Goal: Task Accomplishment & Management: Use online tool/utility

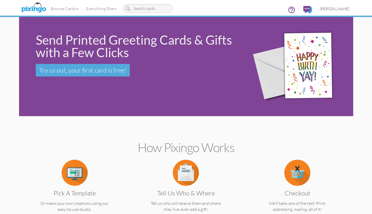
click at [328, 9] on span "[PERSON_NAME]" at bounding box center [335, 9] width 30 height 4
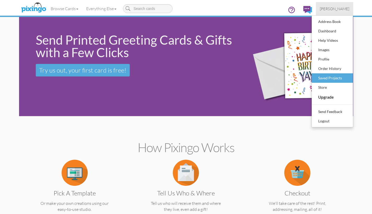
click at [321, 78] on div "Saved Projects" at bounding box center [332, 78] width 31 height 8
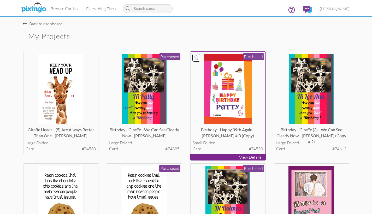
scroll to position [1, 0]
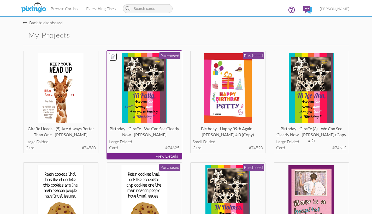
click at [146, 155] on p "View Details" at bounding box center [144, 156] width 75 height 6
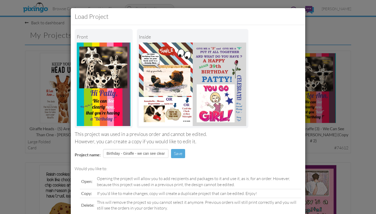
click at [348, 94] on div "Load Project Front inside This project was used in a previous order and cannot …" at bounding box center [188, 107] width 376 height 214
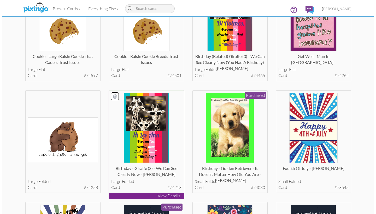
scroll to position [196, 0]
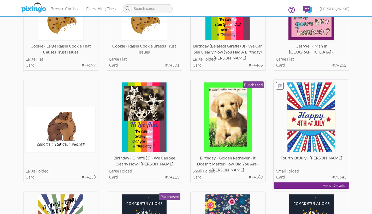
click at [309, 184] on p "View Details" at bounding box center [311, 186] width 75 height 6
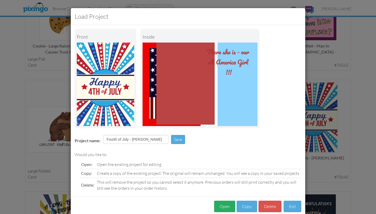
click at [221, 207] on button "Open" at bounding box center [224, 207] width 21 height 12
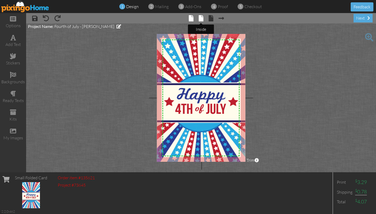
click at [201, 19] on span at bounding box center [201, 18] width 5 height 6
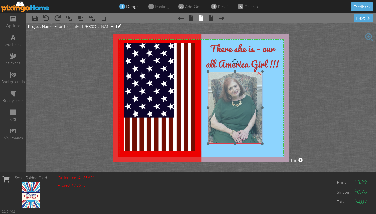
drag, startPoint x: 222, startPoint y: 77, endPoint x: 216, endPoint y: 74, distance: 6.7
click at [216, 74] on img at bounding box center [235, 108] width 54 height 73
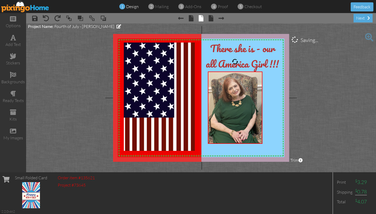
click at [302, 81] on project-studio-wrapper "X X X X X X X X X X X X X X X X X X X X X X X X X X X X X X X X X X X X X X X X…" at bounding box center [201, 98] width 350 height 149
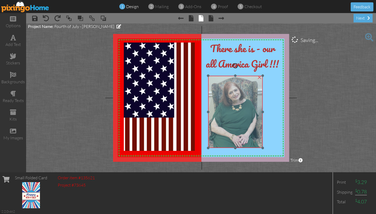
drag, startPoint x: 215, startPoint y: 74, endPoint x: 215, endPoint y: 78, distance: 4.2
click at [215, 78] on img at bounding box center [235, 112] width 54 height 73
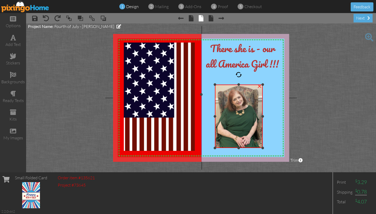
drag, startPoint x: 208, startPoint y: 76, endPoint x: 211, endPoint y: 85, distance: 9.3
click at [211, 85] on div "X X X X X X X X X X X X X X X X X X X X X X X X X X X X X X X X X X X X X X X X…" at bounding box center [201, 98] width 176 height 128
click at [11, 73] on span at bounding box center [13, 75] width 6 height 6
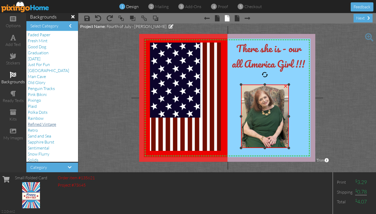
scroll to position [62, 0]
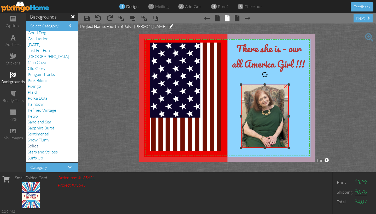
click at [36, 143] on span "Solids" at bounding box center [33, 145] width 11 height 5
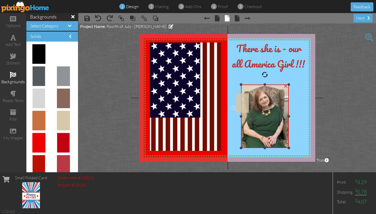
drag, startPoint x: 58, startPoint y: 120, endPoint x: 235, endPoint y: 103, distance: 178.5
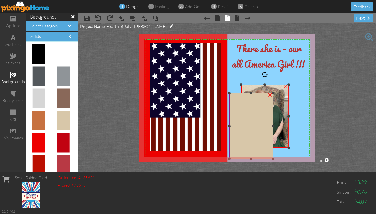
click at [269, 95] on div "×" at bounding box center [270, 94] width 8 height 8
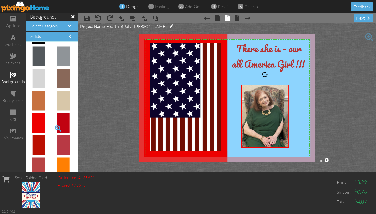
scroll to position [21, 0]
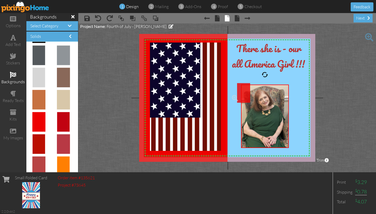
drag, startPoint x: 40, startPoint y: 123, endPoint x: 242, endPoint y: 94, distance: 203.7
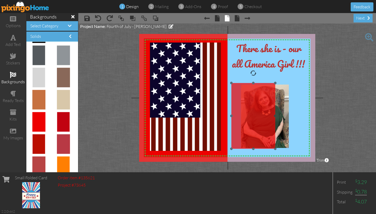
click at [242, 103] on img at bounding box center [253, 116] width 44 height 66
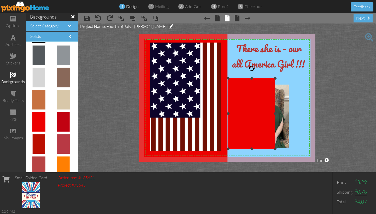
drag, startPoint x: 232, startPoint y: 83, endPoint x: 227, endPoint y: 79, distance: 6.8
click at [227, 79] on div at bounding box center [228, 78] width 3 height 3
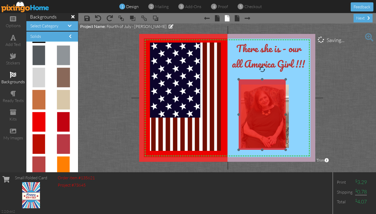
drag, startPoint x: 238, startPoint y: 93, endPoint x: 249, endPoint y: 94, distance: 10.8
click at [249, 94] on img at bounding box center [262, 114] width 47 height 71
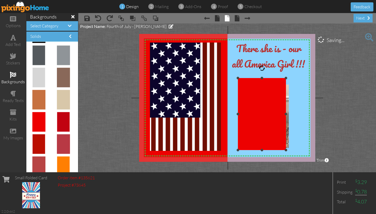
drag, startPoint x: 239, startPoint y: 80, endPoint x: 237, endPoint y: 78, distance: 3.1
click at [237, 78] on div at bounding box center [238, 78] width 3 height 3
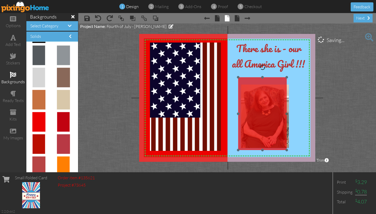
click at [249, 94] on img at bounding box center [262, 113] width 49 height 73
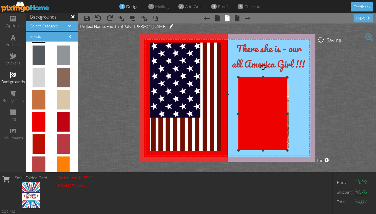
drag, startPoint x: 239, startPoint y: 78, endPoint x: 235, endPoint y: 78, distance: 3.7
click at [235, 78] on div "X X X X X X X X X X X X X X X X X X X X X X X X X X X X X X X X X X X X X X X X…" at bounding box center [227, 98] width 176 height 128
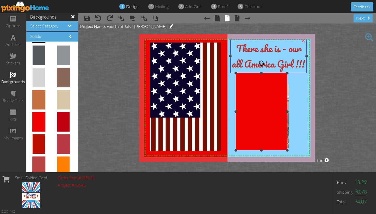
drag, startPoint x: 240, startPoint y: 77, endPoint x: 234, endPoint y: 73, distance: 6.5
click at [234, 73] on div "X X X X X X X X X X X X X X X X X X X X X X X X X X X X X X X X X X X X X X X X…" at bounding box center [227, 98] width 176 height 128
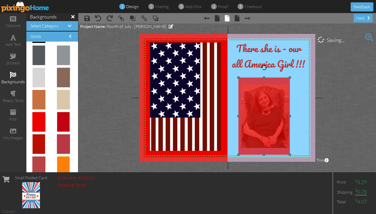
drag, startPoint x: 251, startPoint y: 88, endPoint x: 253, endPoint y: 92, distance: 5.0
click at [253, 92] on img at bounding box center [264, 116] width 52 height 77
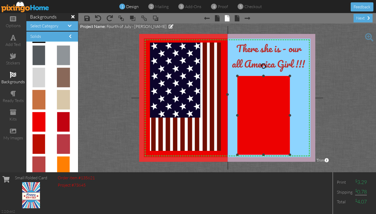
drag, startPoint x: 238, startPoint y: 78, endPoint x: 234, endPoint y: 77, distance: 4.5
click at [234, 77] on div "X X X X X X X X X X X X X X X X X X X X X X X X X X X X X X X X X X X X X X X X…" at bounding box center [227, 98] width 176 height 128
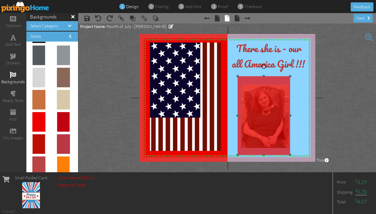
click at [244, 85] on img at bounding box center [264, 115] width 53 height 79
click at [245, 85] on img at bounding box center [264, 115] width 53 height 79
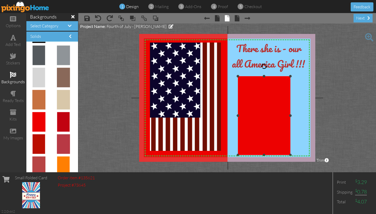
click at [245, 85] on img at bounding box center [264, 115] width 53 height 79
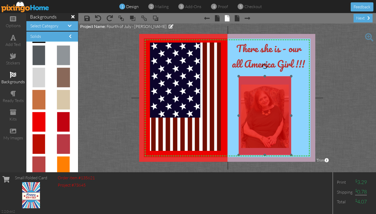
click at [246, 85] on img at bounding box center [265, 115] width 53 height 79
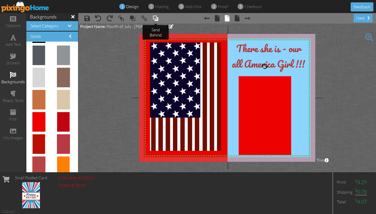
click at [156, 19] on span at bounding box center [156, 18] width 6 height 8
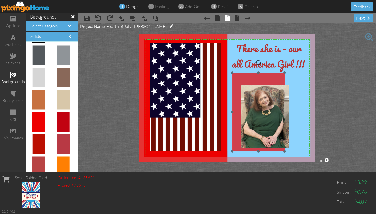
drag, startPoint x: 244, startPoint y: 80, endPoint x: 238, endPoint y: 76, distance: 7.3
click at [238, 76] on img at bounding box center [258, 112] width 53 height 79
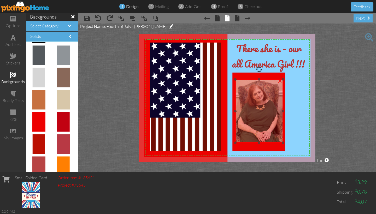
drag, startPoint x: 247, startPoint y: 89, endPoint x: 241, endPoint y: 84, distance: 7.8
click at [241, 84] on img at bounding box center [259, 111] width 48 height 64
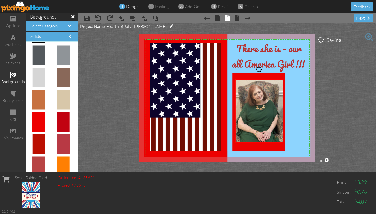
click at [321, 82] on project-studio-wrapper "X X X X X X X X X X X X X X X X X X X X X X X X X X X X X X X X X X X X X X X X…" at bounding box center [227, 98] width 298 height 149
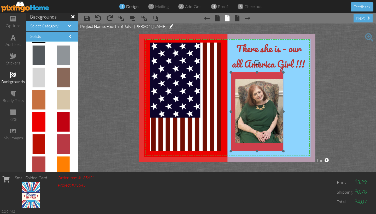
click at [240, 77] on img at bounding box center [257, 111] width 53 height 79
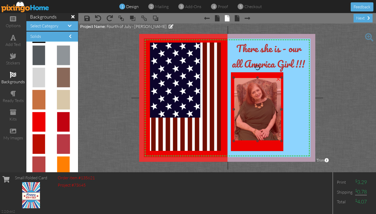
click at [238, 80] on img at bounding box center [258, 110] width 48 height 64
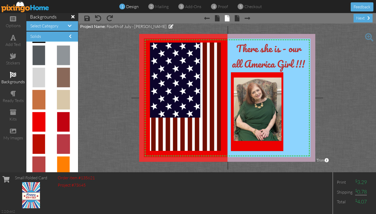
click at [332, 80] on project-studio-wrapper "X X X X X X X X X X X X X X X X X X X X X X X X X X X X X X X X X X X X X X X X…" at bounding box center [227, 98] width 298 height 149
click at [15, 42] on div "add text" at bounding box center [13, 45] width 26 height 6
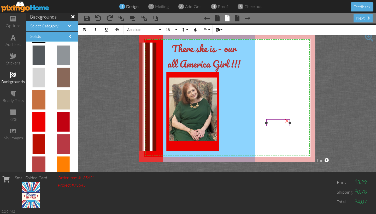
scroll to position [0, 62]
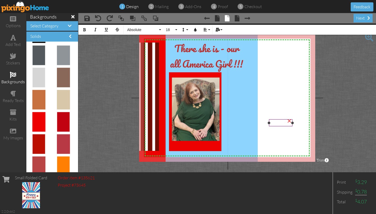
drag, startPoint x: 283, startPoint y: 126, endPoint x: 278, endPoint y: 122, distance: 6.0
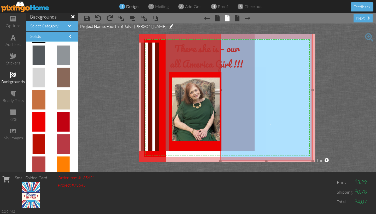
drag, startPoint x: 257, startPoint y: 109, endPoint x: 312, endPoint y: 105, distance: 55.0
click at [312, 105] on img at bounding box center [266, 90] width 92 height 142
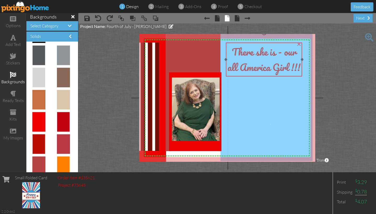
drag, startPoint x: 190, startPoint y: 66, endPoint x: 248, endPoint y: 69, distance: 57.6
click at [248, 69] on span "our all America Girl !!!" at bounding box center [264, 59] width 73 height 31
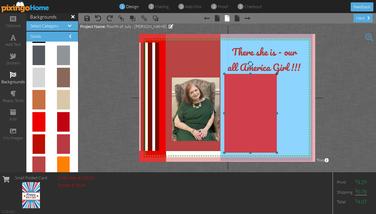
drag, startPoint x: 181, startPoint y: 75, endPoint x: 235, endPoint y: 77, distance: 54.4
click at [235, 77] on img at bounding box center [250, 113] width 53 height 79
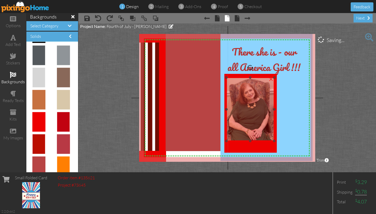
drag, startPoint x: 177, startPoint y: 101, endPoint x: 231, endPoint y: 101, distance: 54.6
click at [231, 101] on img at bounding box center [250, 110] width 48 height 64
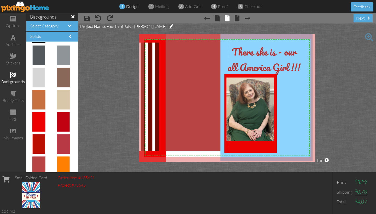
click at [352, 101] on project-studio-wrapper "X X X X X X X X X X X X X X X X X X X X X X X X X X X X X X X X X X X X X X X X…" at bounding box center [227, 98] width 298 height 149
click at [368, 36] on span at bounding box center [369, 37] width 8 height 8
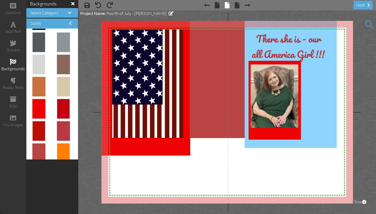
scroll to position [0, 0]
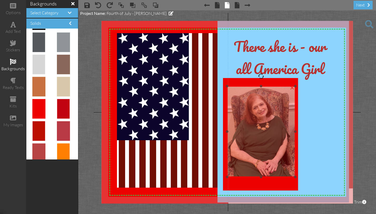
drag, startPoint x: 241, startPoint y: 89, endPoint x: 242, endPoint y: 92, distance: 3.3
click at [242, 92] on img at bounding box center [261, 131] width 68 height 91
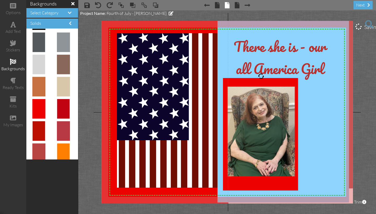
click at [365, 75] on project-studio-wrapper "X X X X X X X X X X X X X X X X X X X X X X X X X X X X X X X X X X X X X X X X…" at bounding box center [227, 112] width 298 height 204
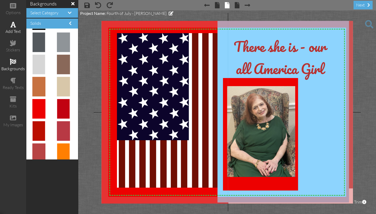
click at [14, 30] on div "add text" at bounding box center [13, 31] width 26 height 6
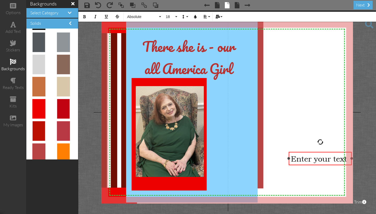
scroll to position [0, 57]
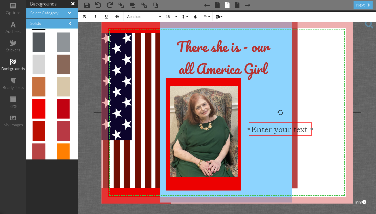
drag, startPoint x: 316, startPoint y: 151, endPoint x: 287, endPoint y: 124, distance: 40.1
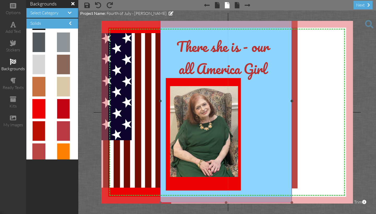
click at [280, 119] on img at bounding box center [226, 100] width 132 height 203
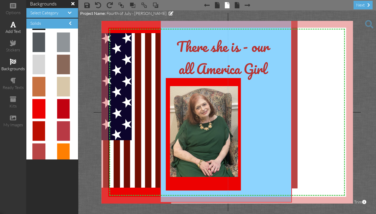
click at [11, 27] on div "add text" at bounding box center [13, 28] width 26 height 18
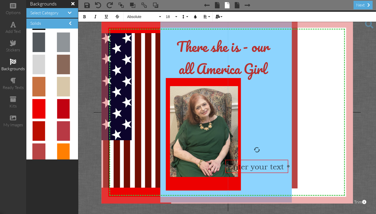
drag, startPoint x: 336, startPoint y: 151, endPoint x: 238, endPoint y: 159, distance: 98.0
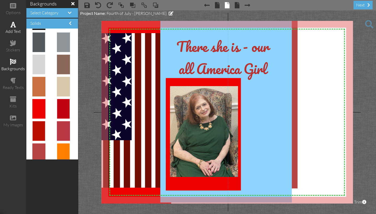
click at [12, 27] on span at bounding box center [12, 24] width 5 height 6
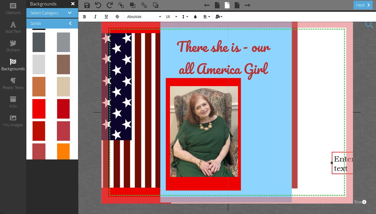
drag, startPoint x: 323, startPoint y: 159, endPoint x: 332, endPoint y: 157, distance: 9.1
click at [332, 157] on div "Enter your text ×" at bounding box center [359, 163] width 54 height 22
drag, startPoint x: 337, startPoint y: 152, endPoint x: 329, endPoint y: 152, distance: 7.9
click at [329, 152] on div "X X X X X X X X X X X X X X X X X X X X X X X X X X X X X X X X X X X X X X X X…" at bounding box center [228, 112] width 252 height 183
drag, startPoint x: 335, startPoint y: 152, endPoint x: 331, endPoint y: 154, distance: 3.6
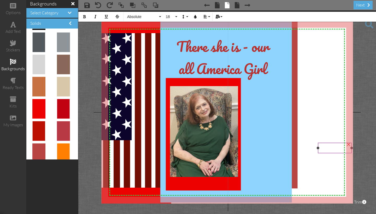
click at [331, 154] on div "X X X X X X X X X X X X X X X X X X X X X X X X X X X X X X X X X X X X X X X X…" at bounding box center [228, 112] width 252 height 183
drag, startPoint x: 338, startPoint y: 154, endPoint x: 330, endPoint y: 156, distance: 8.0
click at [330, 156] on div "X X X X X X X X X X X X X X X X X X X X X X X X X X X X X X X X X X X X X X X X…" at bounding box center [228, 112] width 252 height 183
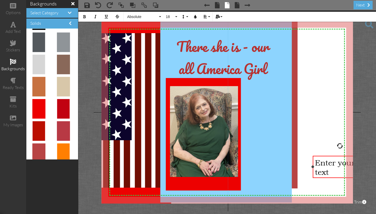
click at [320, 161] on span "Enter your text" at bounding box center [335, 167] width 40 height 19
click at [317, 163] on span "Enter your text" at bounding box center [335, 167] width 40 height 19
click at [84, 16] on icon "button" at bounding box center [85, 17] width 4 height 4
click at [196, 17] on icon "button" at bounding box center [196, 17] width 4 height 4
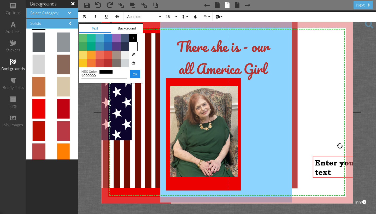
click at [134, 46] on span "Color #FFFFFF" at bounding box center [133, 46] width 8 height 8
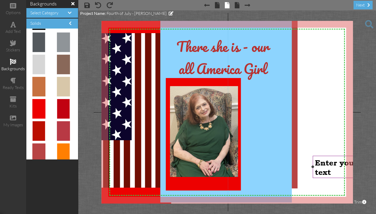
click at [314, 163] on div "Enter your text" at bounding box center [340, 167] width 54 height 23
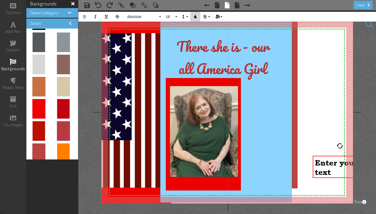
click at [196, 17] on icon "button" at bounding box center [196, 17] width 4 height 4
click at [313, 162] on div "Enter your text" at bounding box center [340, 167] width 54 height 23
click at [315, 162] on div "Enter your text" at bounding box center [340, 167] width 54 height 23
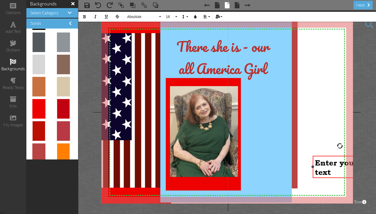
click at [315, 162] on div "Enter your text" at bounding box center [340, 167] width 54 height 23
click at [316, 163] on span "Enter your text" at bounding box center [336, 167] width 42 height 19
click at [315, 163] on span "Enter your text" at bounding box center [336, 167] width 42 height 19
click at [195, 17] on icon "button" at bounding box center [196, 17] width 4 height 4
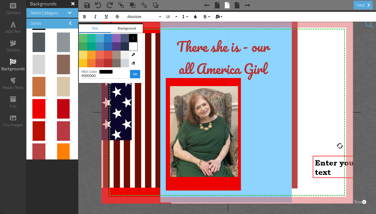
click at [135, 46] on span "Color #FFFFFF" at bounding box center [133, 46] width 8 height 8
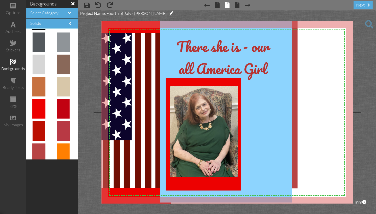
click at [369, 23] on span at bounding box center [369, 24] width 8 height 8
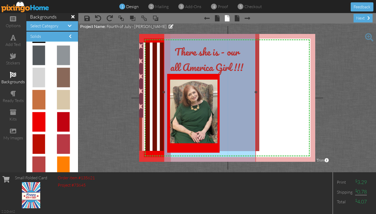
click at [164, 65] on img at bounding box center [210, 92] width 92 height 142
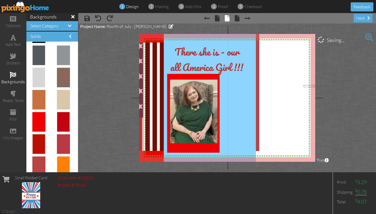
drag, startPoint x: 315, startPoint y: 85, endPoint x: 300, endPoint y: 88, distance: 14.7
click at [300, 88] on div "X X X X X X X X X X X X X X X X X X X X X X X X X X X X X X X X X X X X X X X X…" at bounding box center [227, 98] width 176 height 128
click at [189, 76] on img at bounding box center [193, 113] width 53 height 79
click at [217, 76] on div "×" at bounding box center [216, 75] width 8 height 8
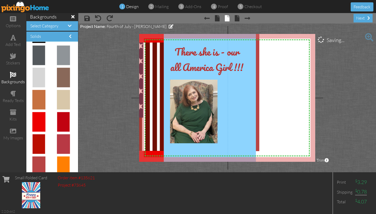
click at [328, 89] on project-studio-wrapper "X X X X X X X X X X X X X X X X X X X X X X X X X X X X X X X X X X X X X X X X…" at bounding box center [227, 98] width 298 height 149
click at [368, 36] on span at bounding box center [369, 37] width 8 height 8
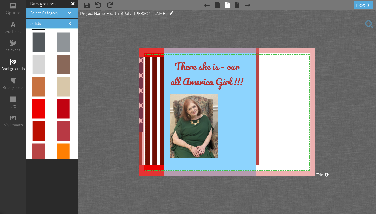
scroll to position [0, 0]
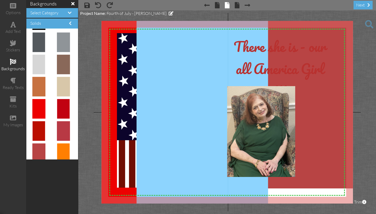
click at [369, 24] on span at bounding box center [369, 24] width 8 height 8
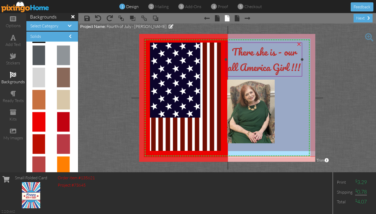
drag, startPoint x: 170, startPoint y: 82, endPoint x: 234, endPoint y: 75, distance: 63.6
click at [234, 75] on div "X X X X X X X X X X X X X X X X X X X X X X X X X X X X X X X X X X X X X X X X…" at bounding box center [227, 98] width 176 height 128
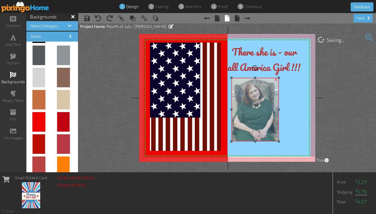
drag, startPoint x: 230, startPoint y: 84, endPoint x: 234, endPoint y: 82, distance: 4.4
click at [234, 82] on img at bounding box center [255, 110] width 48 height 64
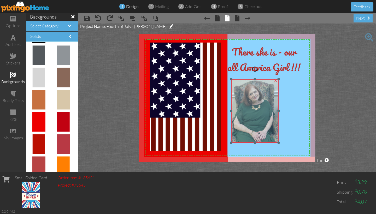
click at [237, 81] on img at bounding box center [255, 111] width 48 height 64
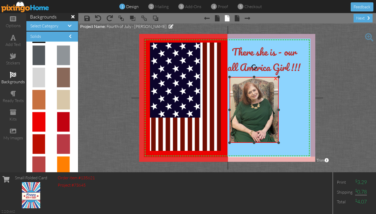
drag, startPoint x: 232, startPoint y: 79, endPoint x: 230, endPoint y: 77, distance: 2.8
click at [230, 77] on div at bounding box center [229, 77] width 3 height 3
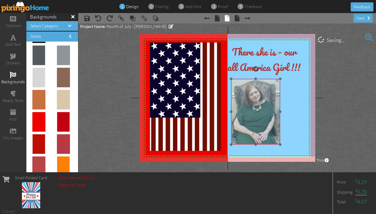
click at [235, 84] on img at bounding box center [255, 112] width 49 height 66
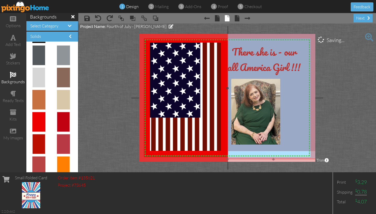
click at [290, 130] on img at bounding box center [274, 88] width 92 height 142
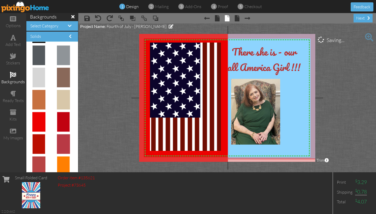
click at [343, 115] on project-studio-wrapper "X X X X X X X X X X X X X X X X X X X X X X X X X X X X X X X X X X X X X X X X…" at bounding box center [227, 98] width 298 height 149
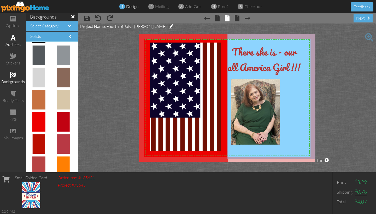
click at [16, 42] on div "add text" at bounding box center [13, 45] width 26 height 6
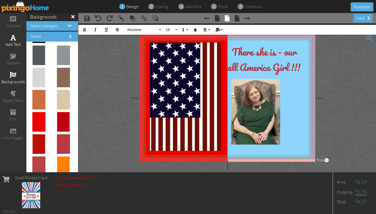
scroll to position [0, 65]
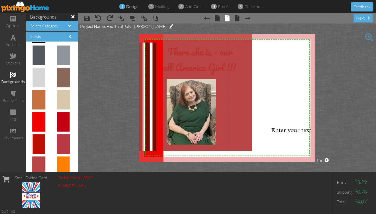
drag, startPoint x: 162, startPoint y: 130, endPoint x: 260, endPoint y: 129, distance: 97.7
click at [261, 127] on div "X X X X X X X X X X X X X X X X X X X X X X X X X X X X X X X X X X X X X X X X…" at bounding box center [227, 98] width 176 height 128
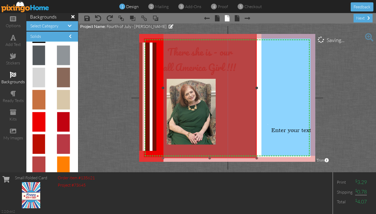
drag, startPoint x: 253, startPoint y: 150, endPoint x: 290, endPoint y: 158, distance: 37.9
click at [290, 158] on div "X X X X X X X X X X X X X X X X X X X X X X X X X X X X X X X X X X X X X X X X…" at bounding box center [227, 98] width 176 height 128
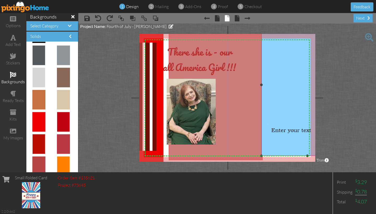
drag, startPoint x: 257, startPoint y: 142, endPoint x: 263, endPoint y: 144, distance: 6.3
click at [263, 144] on div "X X X X X X X X X X X X X X X X X X X X X X X X X X X X X X X X X X X X X X X X…" at bounding box center [227, 98] width 176 height 128
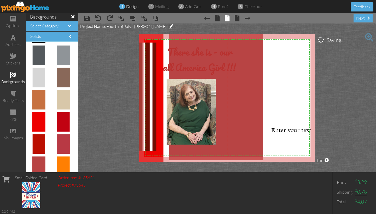
drag, startPoint x: 263, startPoint y: 144, endPoint x: 273, endPoint y: 143, distance: 11.0
click at [273, 143] on div "X X X X X X X X X X X X X X X X X X X X X X X X X X X X X X X X X X X X X X X X…" at bounding box center [227, 98] width 176 height 128
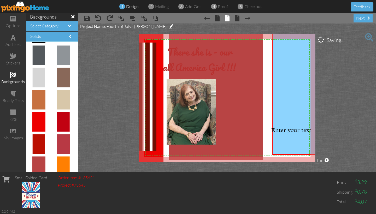
click at [321, 97] on project-studio-wrapper "X X X X X X X X X X X X X X X X X X X X X X X X X X X X X X X X X X X X X X X X…" at bounding box center [227, 98] width 298 height 149
click at [334, 117] on project-studio-wrapper "X X X X X X X X X X X X X X X X X X X X X X X X X X X X X X X X X X X X X X X X…" at bounding box center [227, 98] width 298 height 149
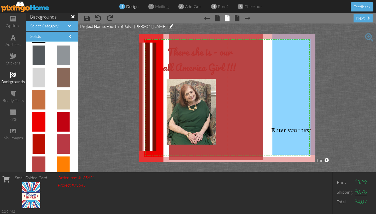
click at [331, 101] on project-studio-wrapper "X X X X X X X X X X X X X X X X X X X X X X X X X X X X X X X X X X X X X X X X…" at bounding box center [227, 98] width 298 height 149
click at [370, 36] on span at bounding box center [369, 37] width 8 height 8
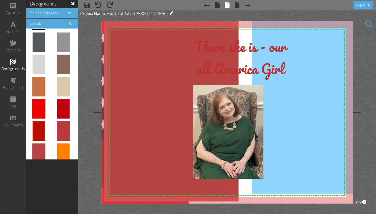
scroll to position [0, 0]
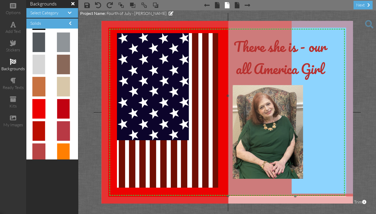
drag, startPoint x: 144, startPoint y: 167, endPoint x: 228, endPoint y: 162, distance: 84.3
click at [228, 162] on img at bounding box center [295, 95] width 135 height 201
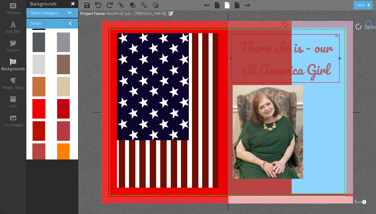
drag, startPoint x: 291, startPoint y: 60, endPoint x: 296, endPoint y: 65, distance: 7.0
click at [296, 61] on span "our all America Girl !!!" at bounding box center [286, 69] width 90 height 67
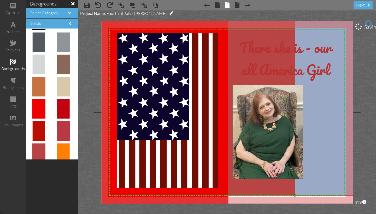
drag, startPoint x: 340, startPoint y: 124, endPoint x: 340, endPoint y: 131, distance: 6.5
click at [340, 127] on img at bounding box center [361, 93] width 132 height 203
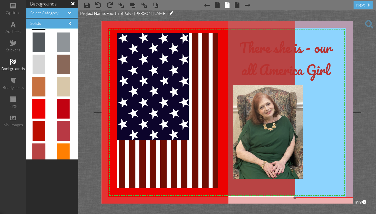
click at [337, 148] on img at bounding box center [361, 96] width 132 height 203
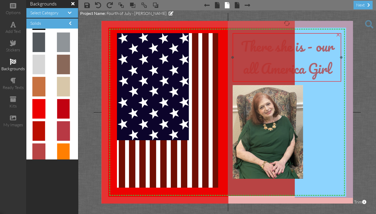
click at [298, 62] on span "our all America Girl !!!" at bounding box center [288, 68] width 90 height 67
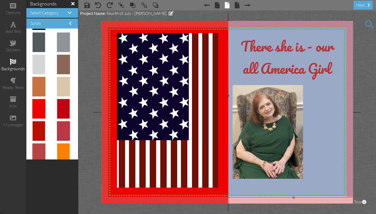
drag, startPoint x: 295, startPoint y: 187, endPoint x: 228, endPoint y: 186, distance: 66.9
click at [228, 186] on img at bounding box center [294, 95] width 132 height 203
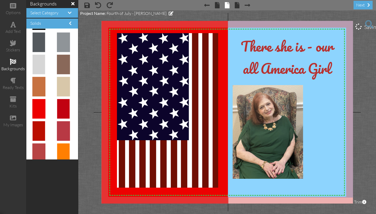
click at [361, 167] on project-studio-wrapper "X X X X X X X X X X X X X X X X X X X X X X X X X X X X X X X X X X X X X X X X…" at bounding box center [227, 112] width 298 height 204
click at [324, 186] on img at bounding box center [294, 95] width 132 height 203
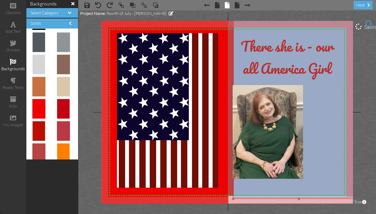
drag, startPoint x: 337, startPoint y: 188, endPoint x: 342, endPoint y: 190, distance: 5.6
click at [342, 190] on img at bounding box center [299, 97] width 132 height 203
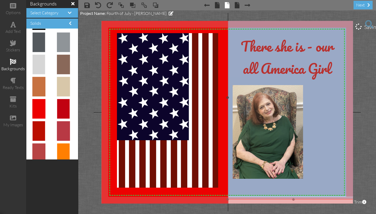
drag, startPoint x: 342, startPoint y: 190, endPoint x: 337, endPoint y: 190, distance: 5.8
click at [337, 190] on img at bounding box center [294, 97] width 132 height 203
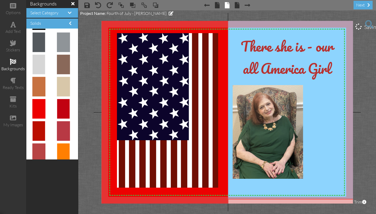
click at [53, 181] on div "backgrounds Select Category Aged Paper Camo Chalkboard Chevron Chill Christmas …" at bounding box center [52, 107] width 52 height 214
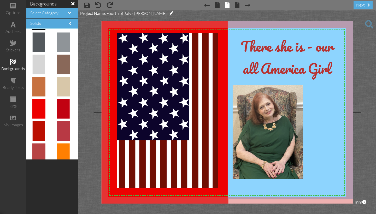
click at [369, 24] on span at bounding box center [369, 24] width 8 height 8
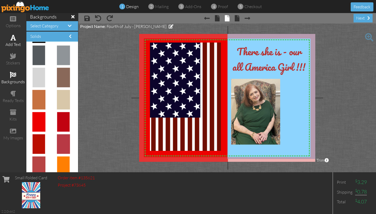
click at [14, 39] on span at bounding box center [12, 37] width 5 height 6
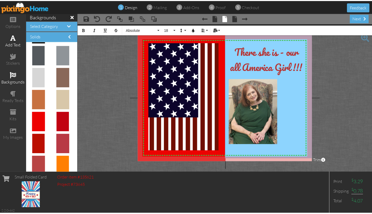
scroll to position [0, 65]
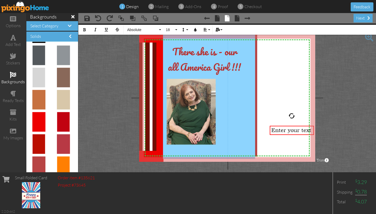
click at [30, 9] on img at bounding box center [25, 7] width 48 height 12
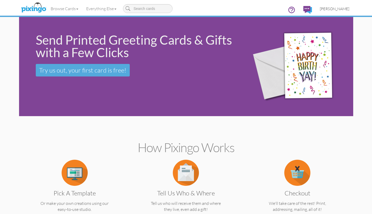
click at [333, 8] on span "[PERSON_NAME]" at bounding box center [335, 9] width 30 height 4
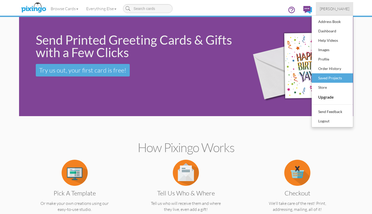
click at [329, 77] on div "Saved Projects" at bounding box center [332, 78] width 31 height 8
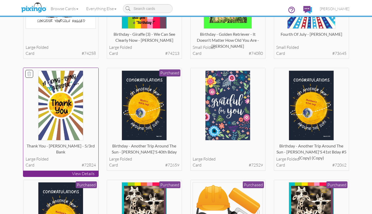
scroll to position [321, 0]
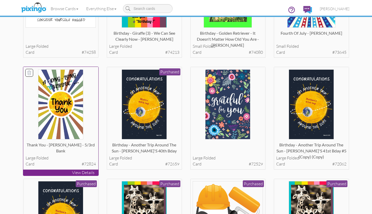
click at [65, 170] on p "View Details" at bounding box center [60, 173] width 75 height 6
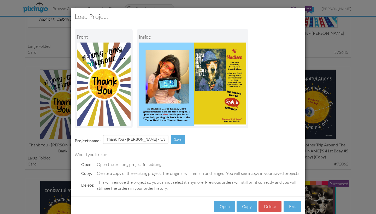
click at [29, 85] on div "Load Project Front inside Project name: Thank You - [PERSON_NAME] - 5/3rd Bank …" at bounding box center [188, 107] width 376 height 214
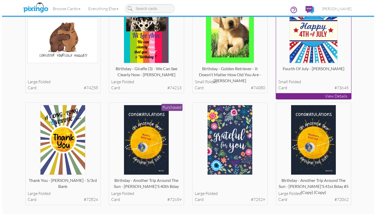
scroll to position [249, 0]
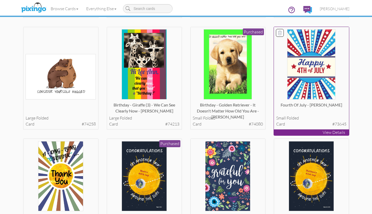
click at [312, 130] on p "View Details" at bounding box center [311, 133] width 75 height 6
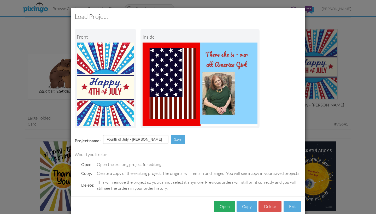
click at [224, 205] on button "Open" at bounding box center [224, 207] width 21 height 12
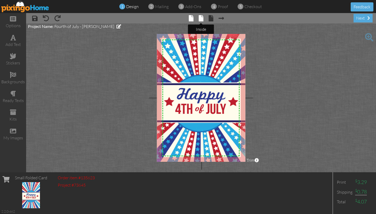
click at [202, 19] on span at bounding box center [201, 18] width 5 height 6
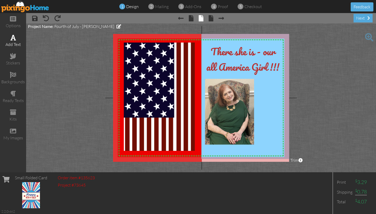
click at [15, 43] on div "add text" at bounding box center [13, 45] width 26 height 6
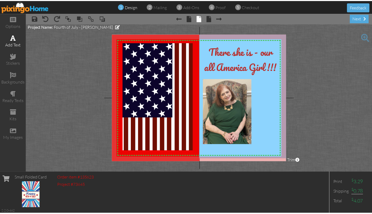
scroll to position [0, 65]
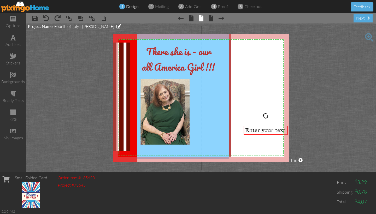
click at [30, 8] on img at bounding box center [25, 7] width 48 height 12
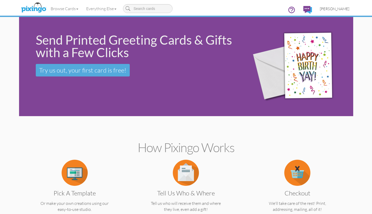
click at [331, 9] on span "[PERSON_NAME]" at bounding box center [335, 9] width 30 height 4
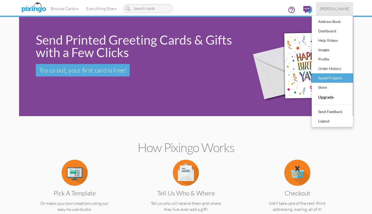
click at [329, 78] on div "Saved Projects" at bounding box center [332, 78] width 31 height 8
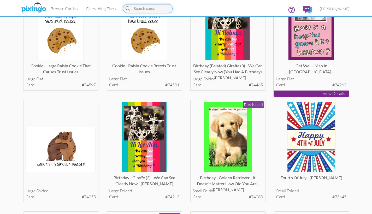
scroll to position [226, 0]
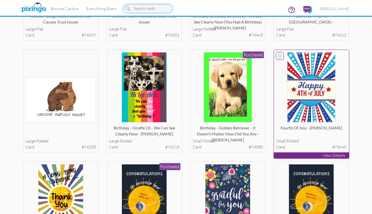
type input "t"
